Goal: Information Seeking & Learning: Understand process/instructions

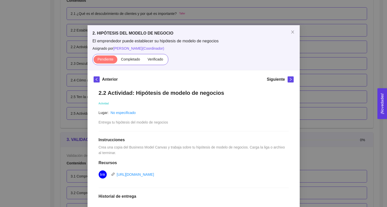
click at [306, 52] on div "2. HIPÓTESIS DEL MODELO DE NEGOCIO El emprendedor puede establecer su hipótesis…" at bounding box center [193, 103] width 387 height 207
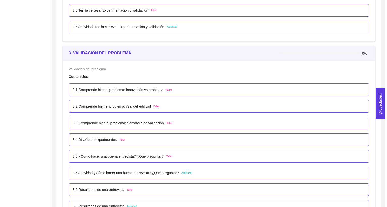
scroll to position [733, 0]
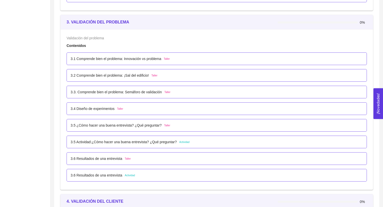
click at [135, 138] on div "3.5 Actividad:¿Cómo hacer una buena entrevista? ¿Qué preguntar? Actividad" at bounding box center [217, 142] width 300 height 13
click at [133, 142] on p "3.5 Actividad:¿Cómo hacer una buena entrevista? ¿Qué preguntar?" at bounding box center [124, 142] width 106 height 6
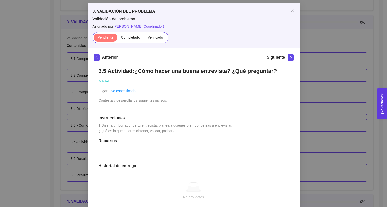
scroll to position [33, 0]
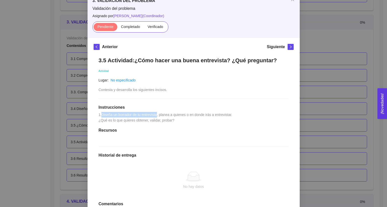
drag, startPoint x: 101, startPoint y: 121, endPoint x: 157, endPoint y: 120, distance: 56.8
click at [157, 120] on span "1.Diseña un borrador de tu entrevista, planea a quienes o en donde irás a entre…" at bounding box center [166, 118] width 135 height 10
copy span "Diseña un borrador de tu entrevista"
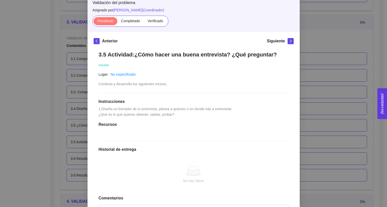
click at [154, 104] on h1 "Instrucciones" at bounding box center [194, 101] width 190 height 5
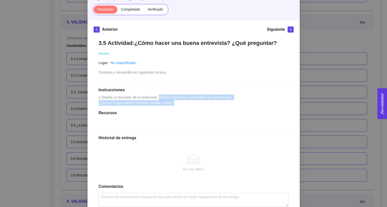
drag, startPoint x: 159, startPoint y: 104, endPoint x: 175, endPoint y: 110, distance: 17.0
click at [175, 110] on div "3.5 Actividad:¿Cómo hacer una buena entrevista? ¿Qué preguntar? Actividad Lugar…" at bounding box center [194, 129] width 200 height 189
copy span "planea a quienes o en donde irás a entrevistar. ¿Qué es lo que quieres obtener,…"
